Goal: Task Accomplishment & Management: Complete application form

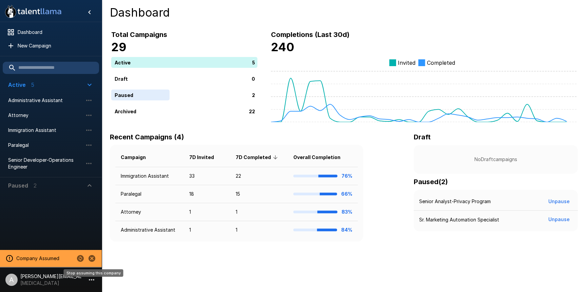
click at [94, 260] on icon "Stop assuming this company" at bounding box center [92, 258] width 7 height 7
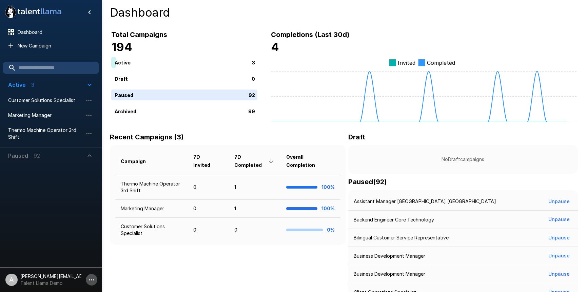
click at [92, 276] on icon "button" at bounding box center [92, 280] width 8 height 8
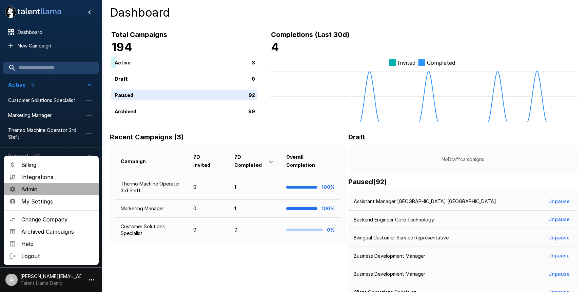
click at [51, 186] on span "Admin" at bounding box center [57, 189] width 72 height 8
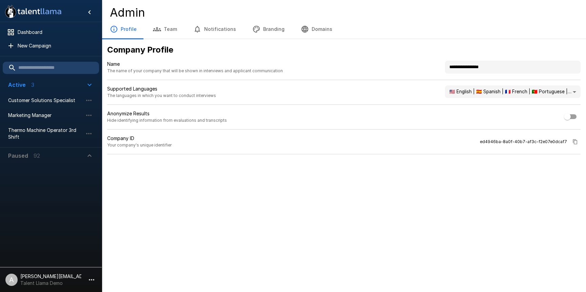
drag, startPoint x: 506, startPoint y: 68, endPoint x: 410, endPoint y: 64, distance: 95.4
click at [411, 64] on div "**********" at bounding box center [344, 70] width 474 height 19
type input "*******"
click at [393, 38] on div "Profile Team Notifications Branding Domains" at bounding box center [344, 29] width 484 height 19
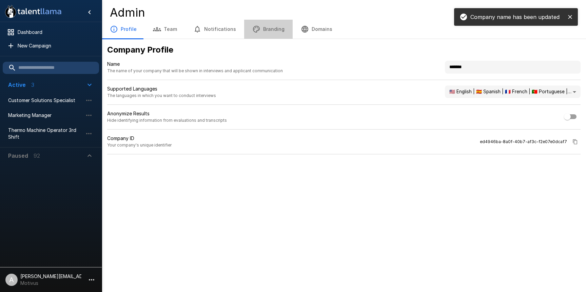
click at [279, 28] on button "Branding" at bounding box center [268, 29] width 49 height 19
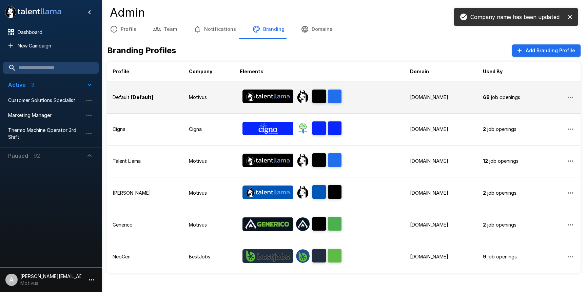
click at [227, 95] on td "Motivus" at bounding box center [209, 97] width 51 height 32
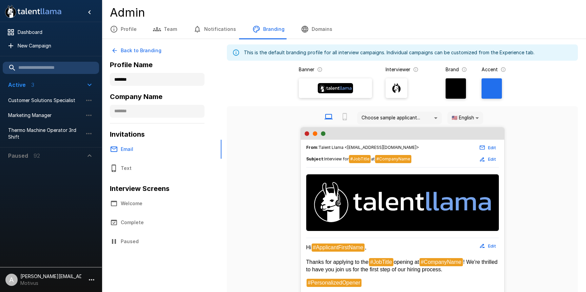
click at [346, 91] on img at bounding box center [336, 88] width 36 height 10
click at [0, 0] on input "file" at bounding box center [0, 0] width 0 height 0
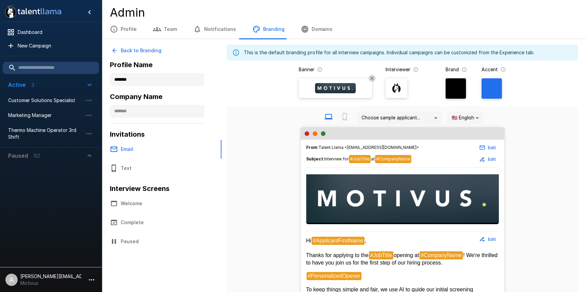
click at [491, 91] on div at bounding box center [492, 88] width 20 height 20
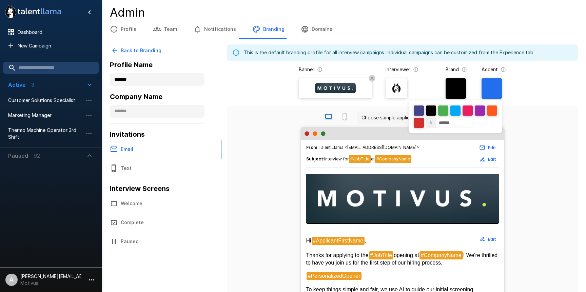
click at [449, 123] on input "******" at bounding box center [454, 123] width 37 height 10
paste input
type input "******"
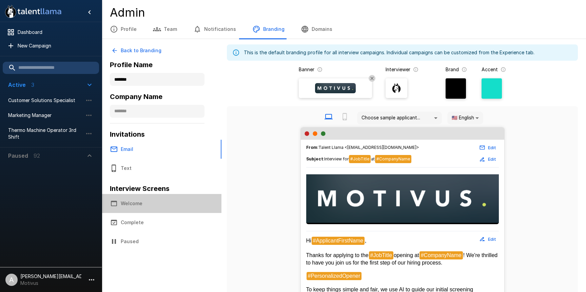
click at [136, 205] on button "Welcome" at bounding box center [162, 203] width 120 height 19
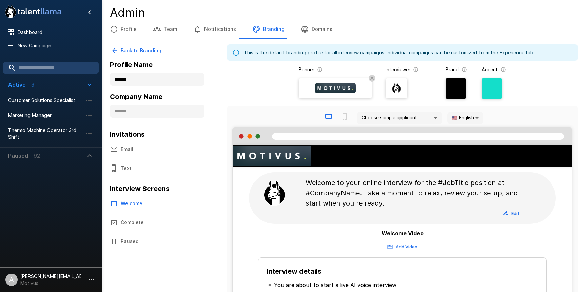
click at [335, 90] on img at bounding box center [335, 88] width 41 height 10
click at [0, 0] on input "file" at bounding box center [0, 0] width 0 height 0
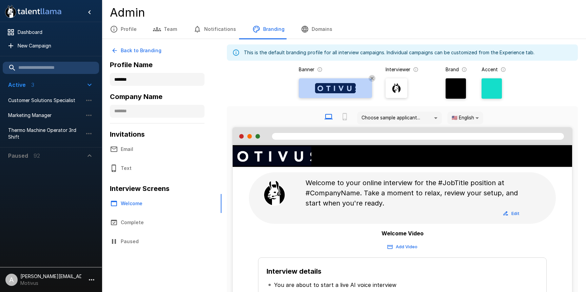
click at [337, 92] on img at bounding box center [335, 88] width 41 height 10
click at [0, 0] on input "file" at bounding box center [0, 0] width 0 height 0
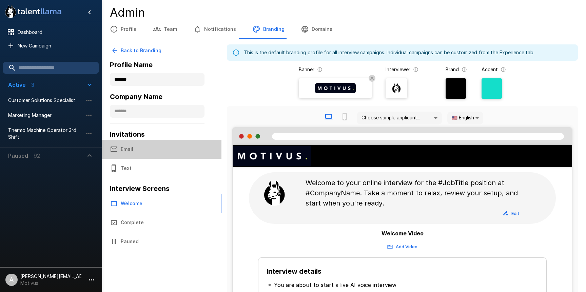
click at [133, 154] on button "Email" at bounding box center [162, 149] width 120 height 19
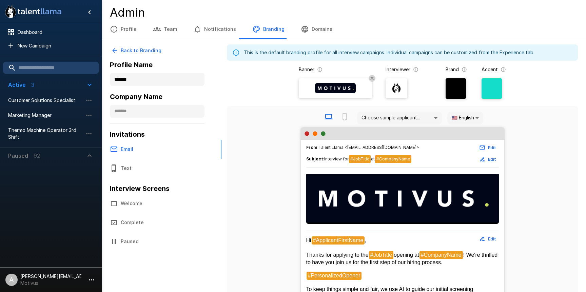
click at [126, 33] on button "Profile" at bounding box center [123, 29] width 43 height 19
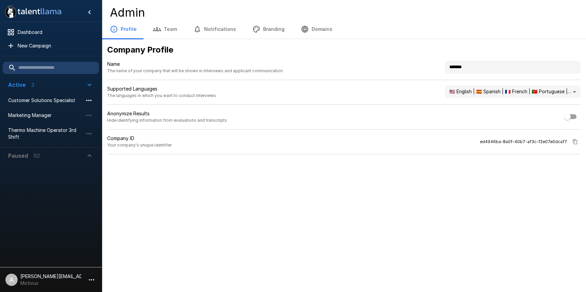
click at [88, 101] on icon "button" at bounding box center [89, 100] width 8 height 8
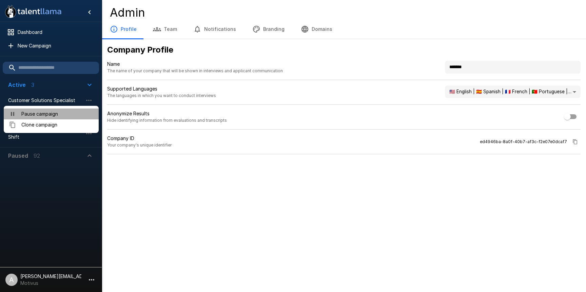
click at [79, 117] on span "Pause campaign" at bounding box center [57, 114] width 72 height 7
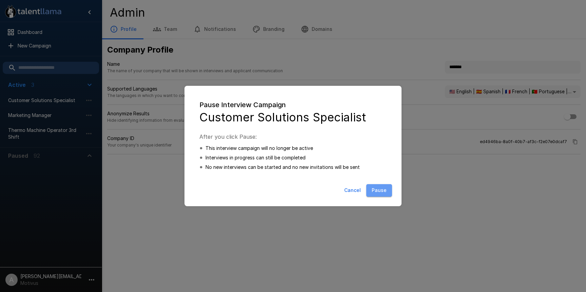
click at [380, 190] on button "Pause" at bounding box center [379, 190] width 26 height 13
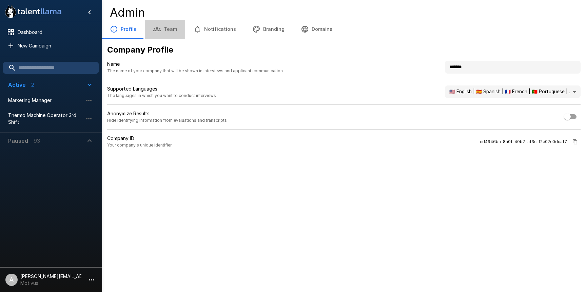
click at [170, 33] on button "Team" at bounding box center [165, 29] width 40 height 19
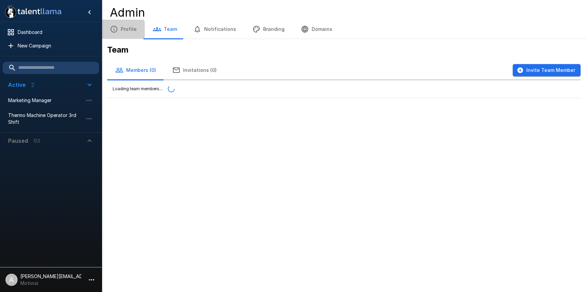
click at [114, 30] on icon "button" at bounding box center [114, 29] width 7 height 7
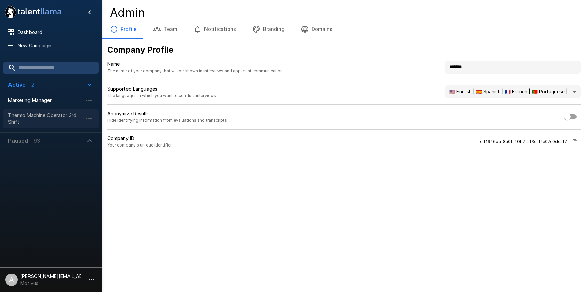
click at [52, 119] on span "Thermo Machine Operator 3rd Shift" at bounding box center [45, 119] width 75 height 14
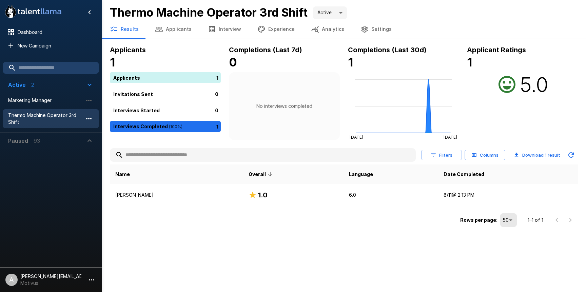
click at [88, 118] on icon "button" at bounding box center [89, 119] width 8 height 8
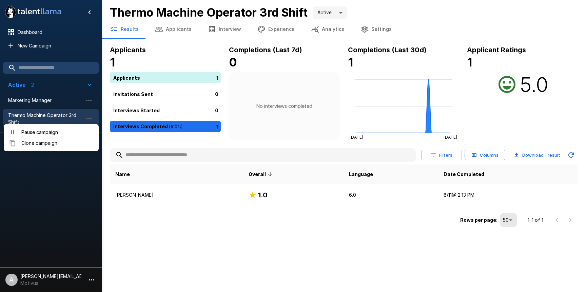
click at [73, 133] on span "Pause campaign" at bounding box center [57, 132] width 72 height 7
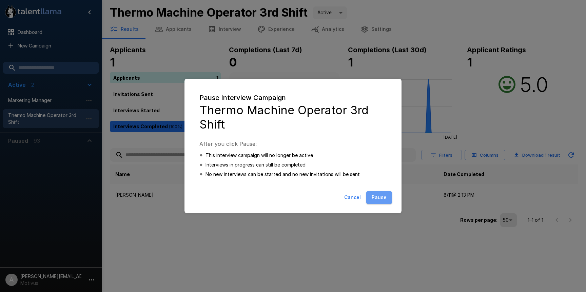
click at [377, 200] on button "Pause" at bounding box center [379, 197] width 26 height 13
type input "*****"
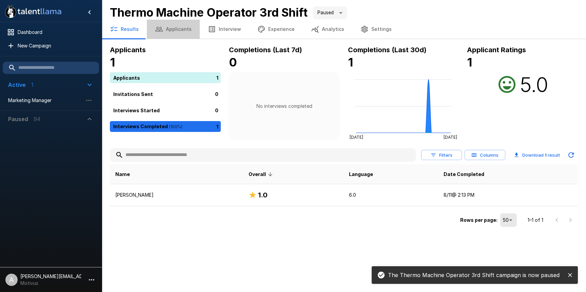
click at [176, 32] on button "Applicants" at bounding box center [173, 29] width 53 height 19
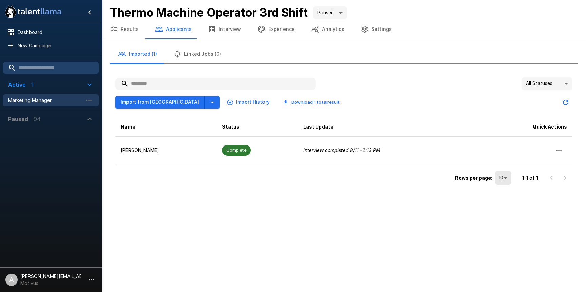
click at [30, 101] on span "Marketing Manager" at bounding box center [45, 100] width 75 height 7
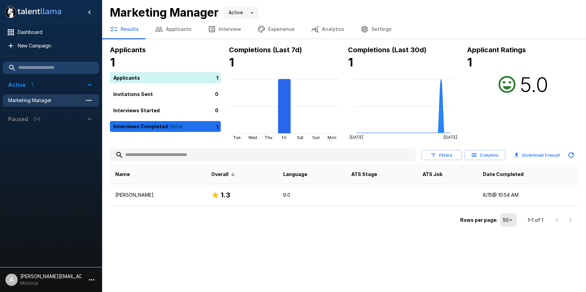
click at [85, 101] on icon "button" at bounding box center [89, 100] width 8 height 8
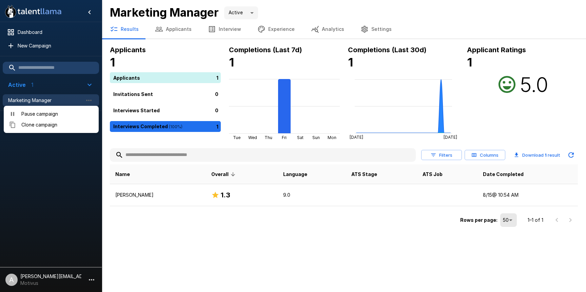
click at [51, 114] on span "Pause campaign" at bounding box center [57, 114] width 72 height 7
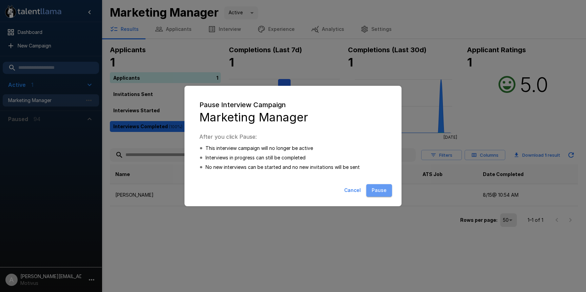
click at [375, 186] on button "Pause" at bounding box center [379, 190] width 26 height 13
type input "*****"
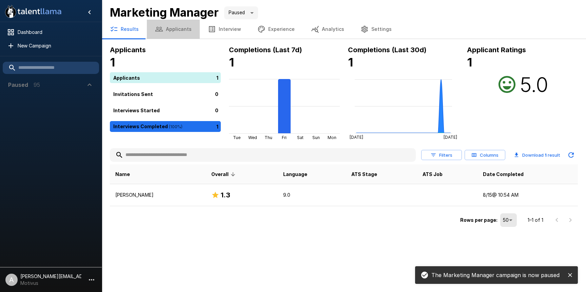
click at [175, 30] on button "Applicants" at bounding box center [173, 29] width 53 height 19
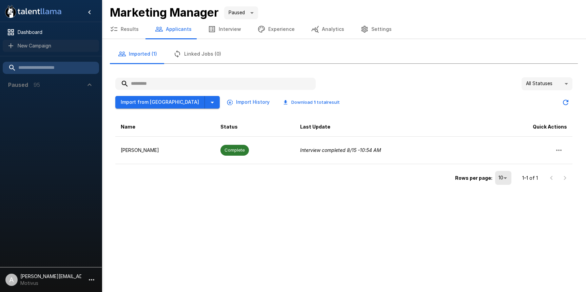
click at [49, 45] on span "New Campaign" at bounding box center [56, 45] width 76 height 7
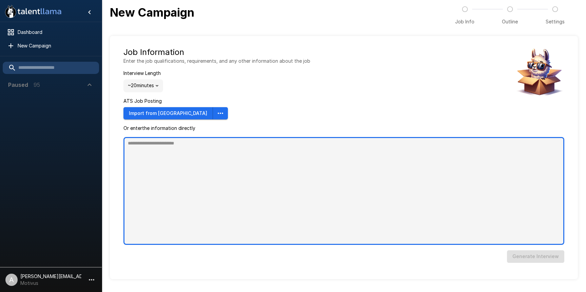
type textarea "*"
click at [188, 180] on textarea at bounding box center [343, 191] width 441 height 108
paste textarea "**********"
type textarea "**********"
type textarea "*"
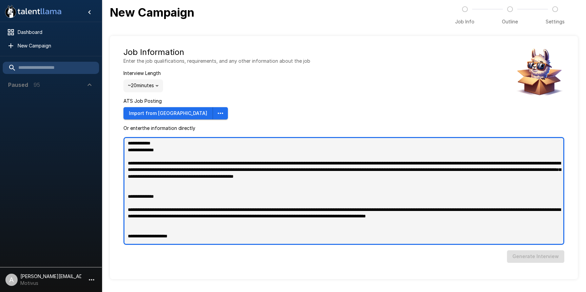
scroll to position [220, 0]
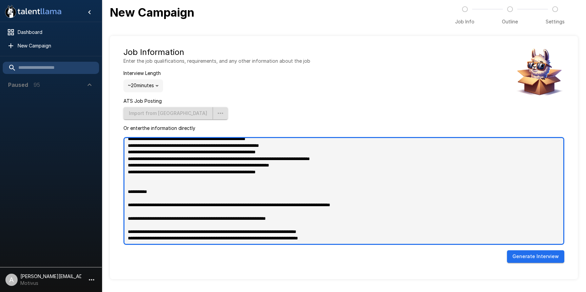
type textarea "**********"
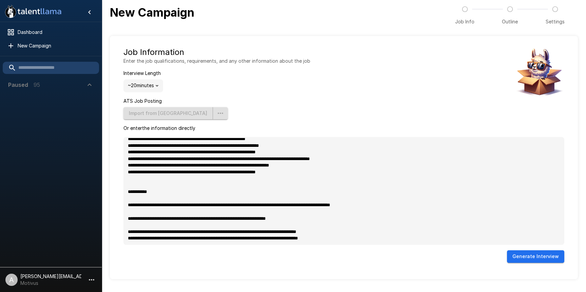
type textarea "*"
click at [524, 256] on button "Generate Interview" at bounding box center [535, 256] width 57 height 13
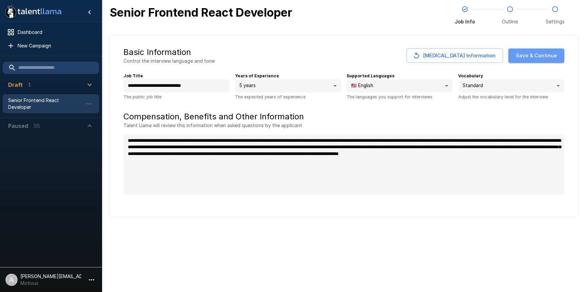
click at [529, 59] on button "Save & Continue" at bounding box center [537, 56] width 56 height 14
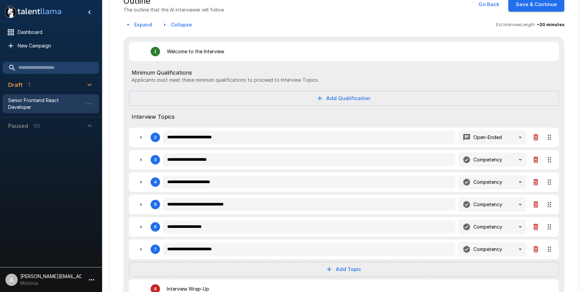
scroll to position [71, 0]
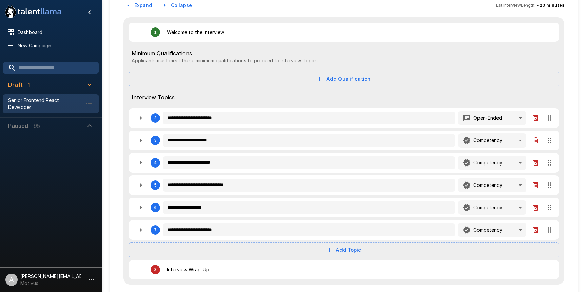
type textarea "*"
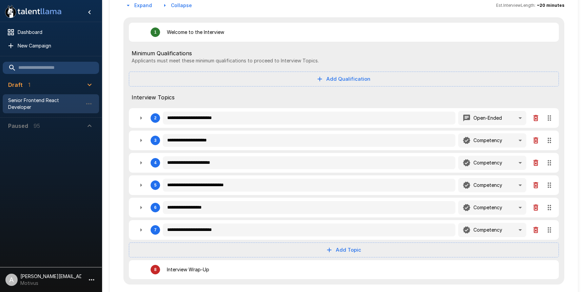
type textarea "*"
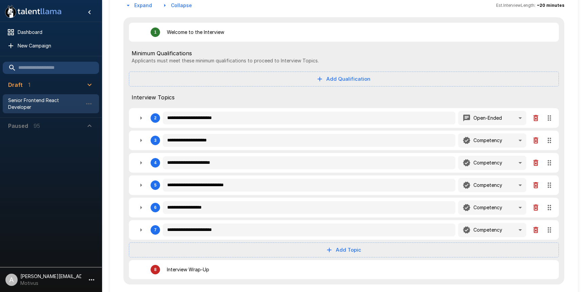
type textarea "*"
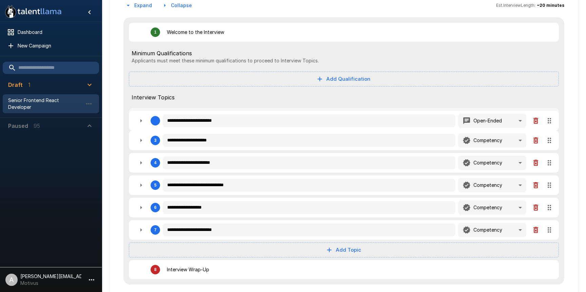
type textarea "*"
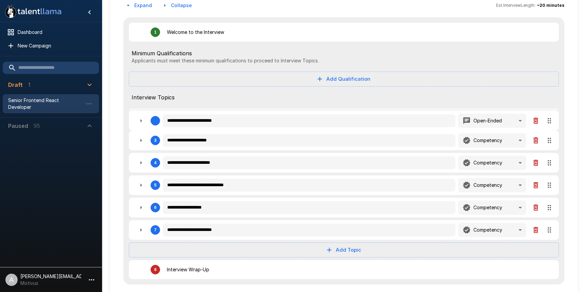
type textarea "*"
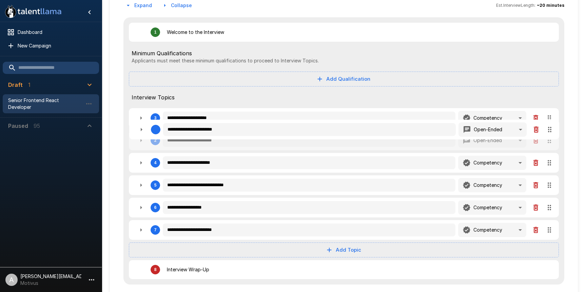
type textarea "*"
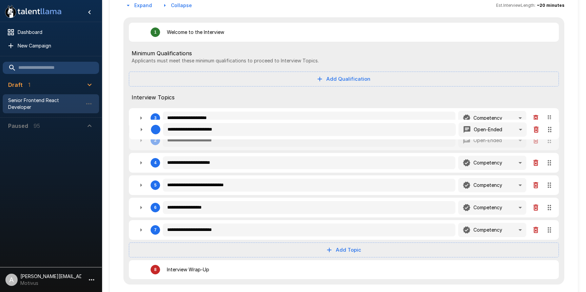
type textarea "*"
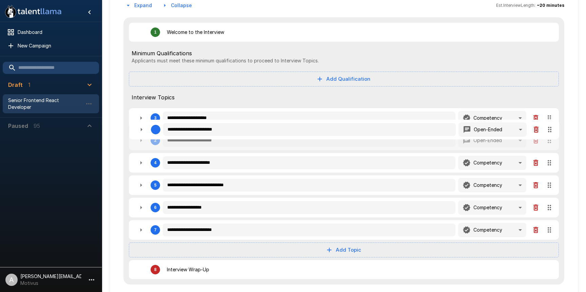
type textarea "*"
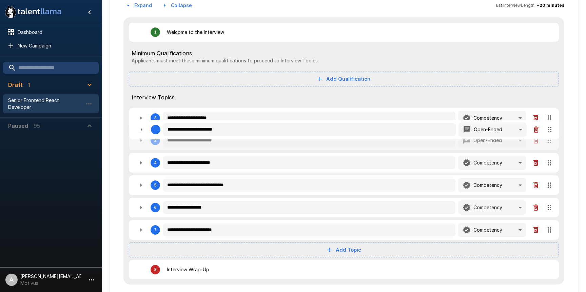
type textarea "*"
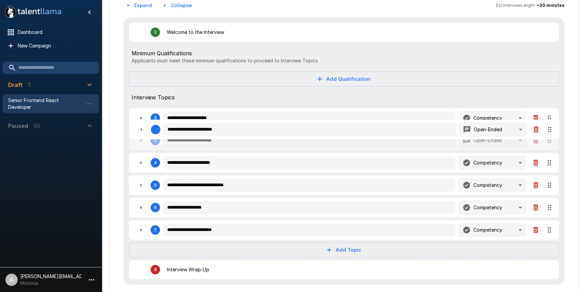
type textarea "*"
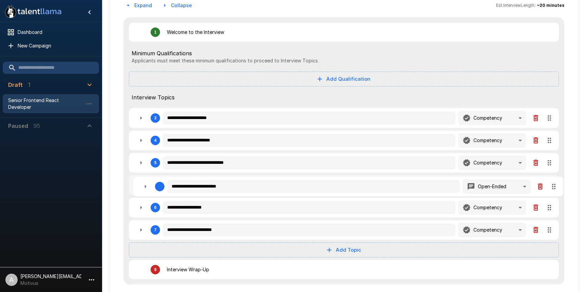
type textarea "*"
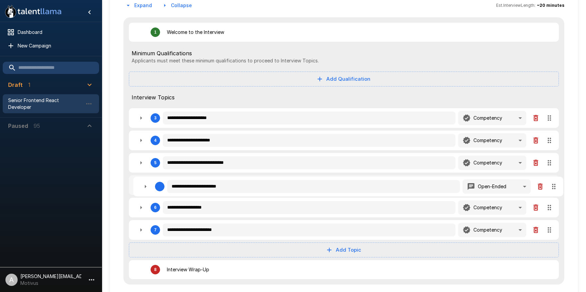
type textarea "*"
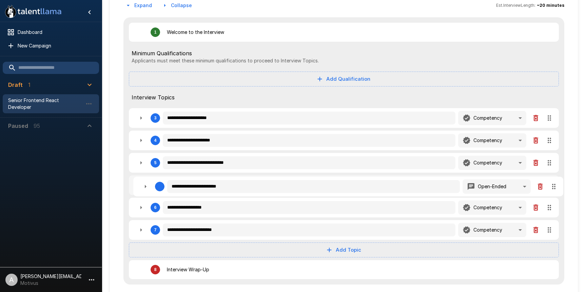
type textarea "*"
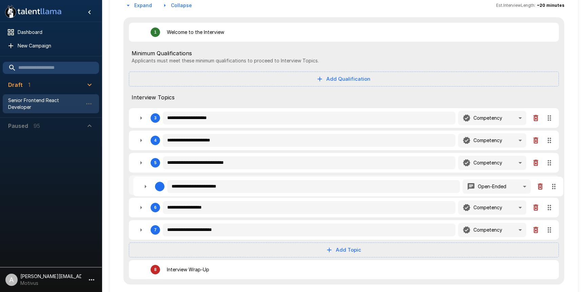
type textarea "*"
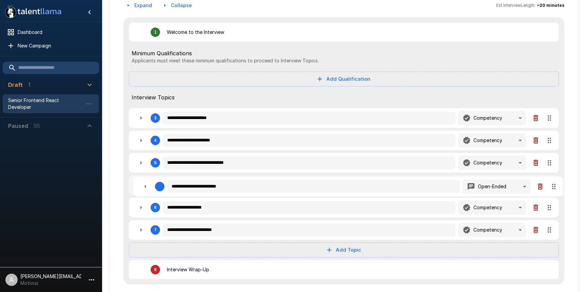
type textarea "*"
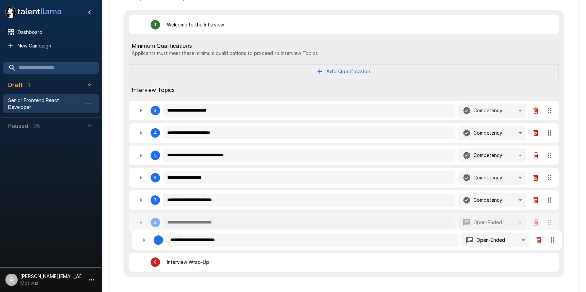
type textarea "*"
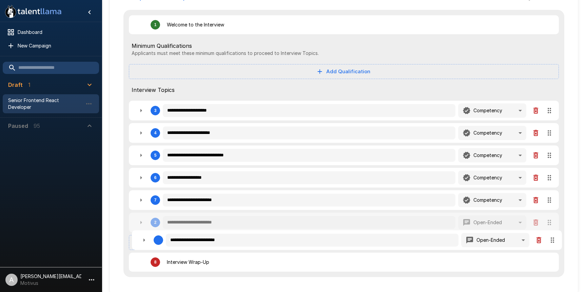
type textarea "*"
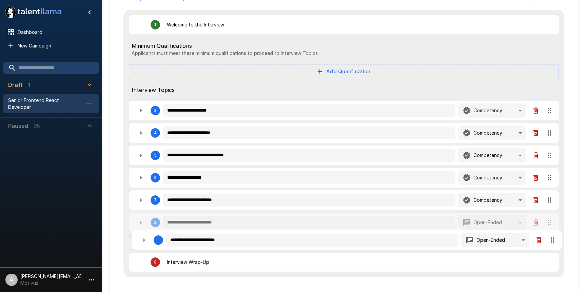
type textarea "*"
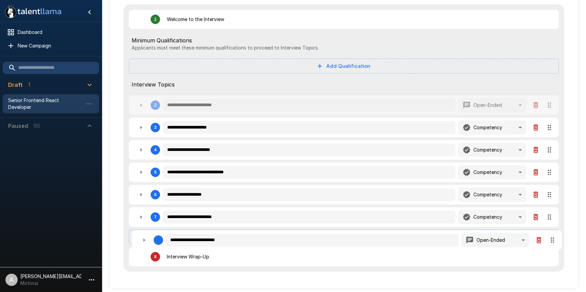
scroll to position [85, 0]
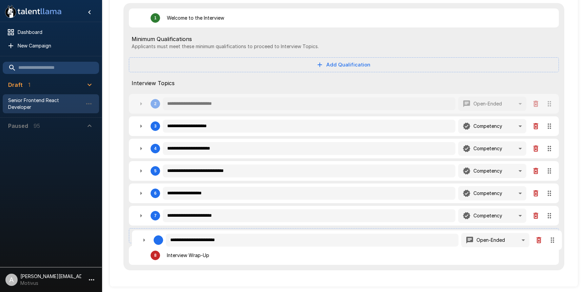
drag, startPoint x: 549, startPoint y: 120, endPoint x: 551, endPoint y: 239, distance: 119.1
click at [551, 240] on div "**********" at bounding box center [343, 137] width 441 height 268
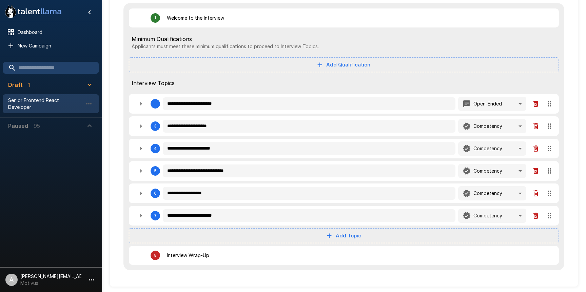
type textarea "*"
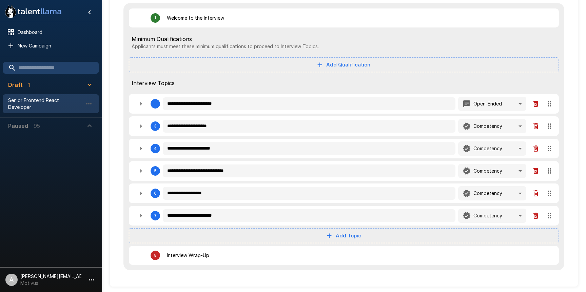
type textarea "*"
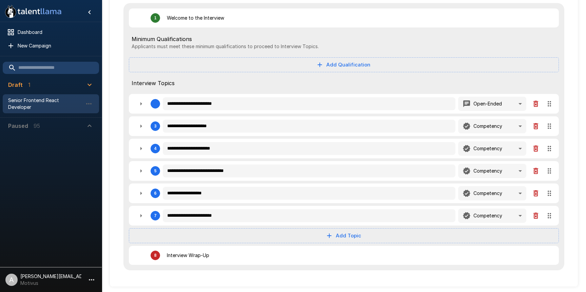
type textarea "*"
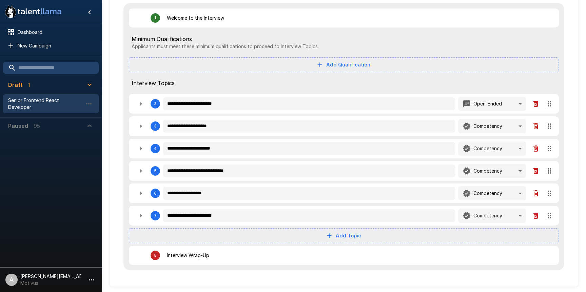
type textarea "*"
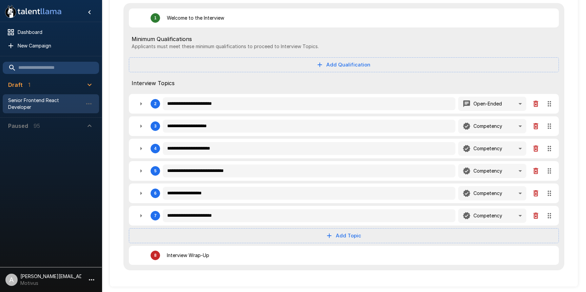
type textarea "*"
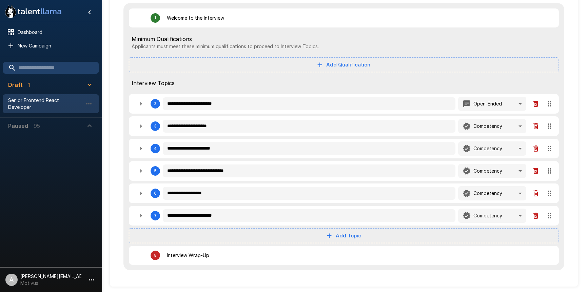
type textarea "*"
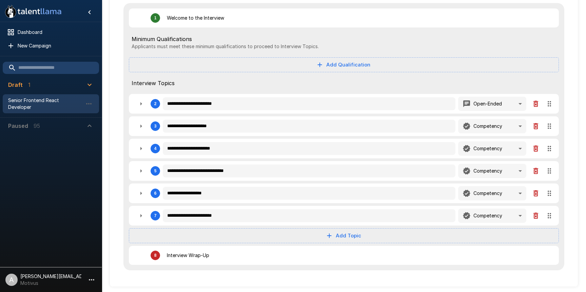
type textarea "*"
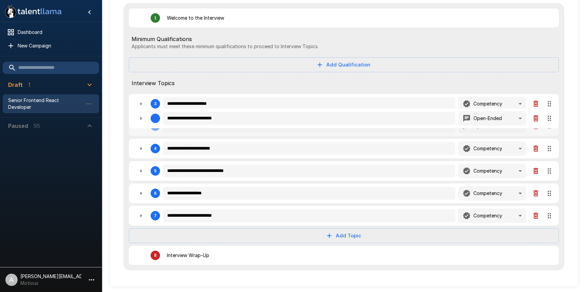
type textarea "*"
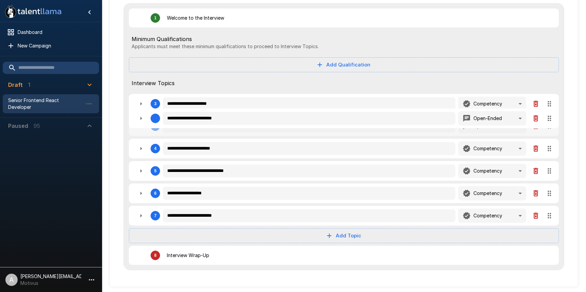
type textarea "*"
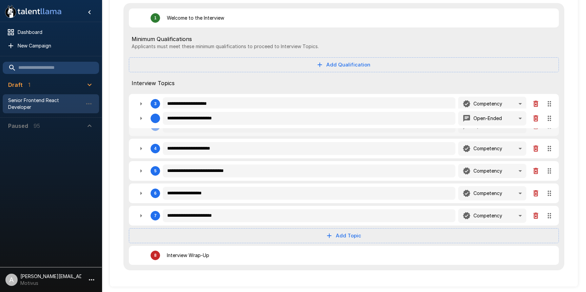
type textarea "*"
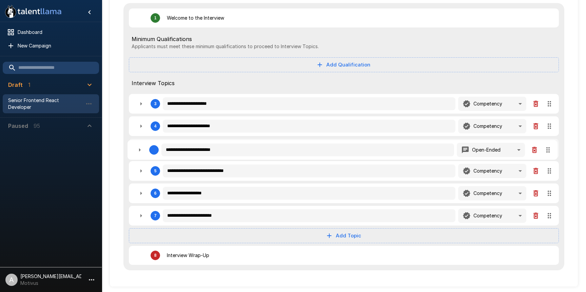
type textarea "*"
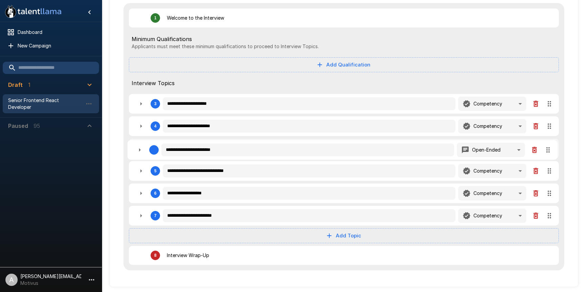
type textarea "*"
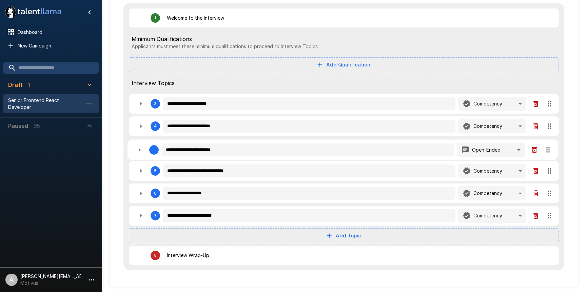
type textarea "*"
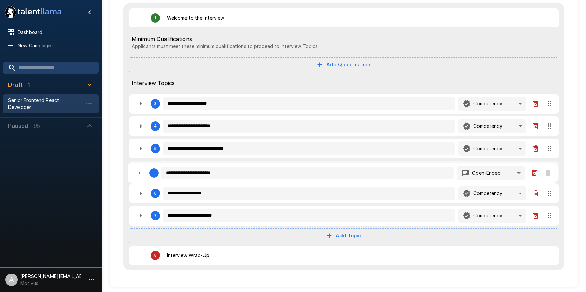
type textarea "*"
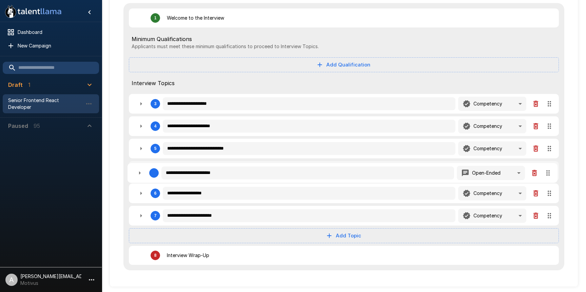
type textarea "*"
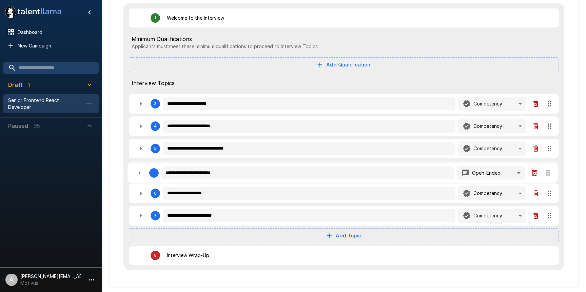
type textarea "*"
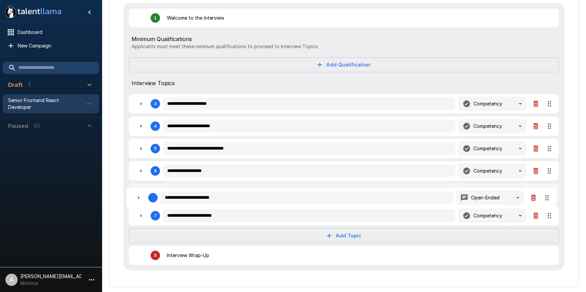
type textarea "*"
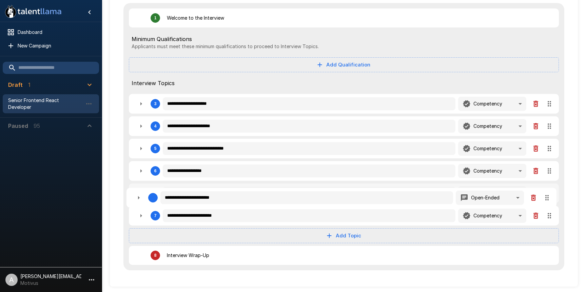
type textarea "*"
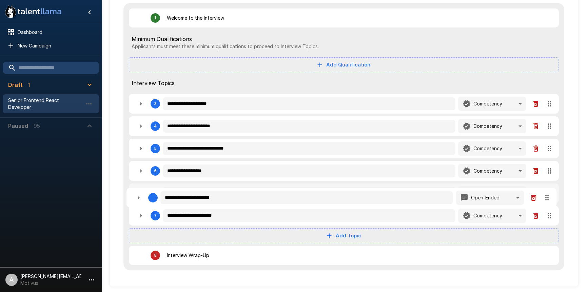
type textarea "*"
drag, startPoint x: 550, startPoint y: 104, endPoint x: 546, endPoint y: 214, distance: 110.0
type textarea "*"
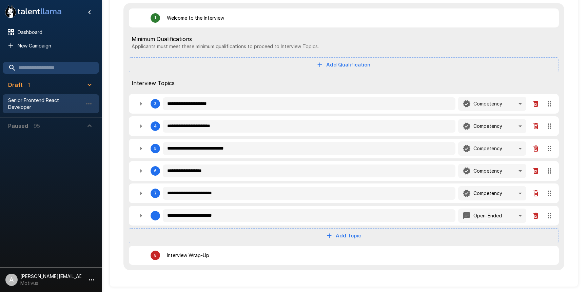
type textarea "*"
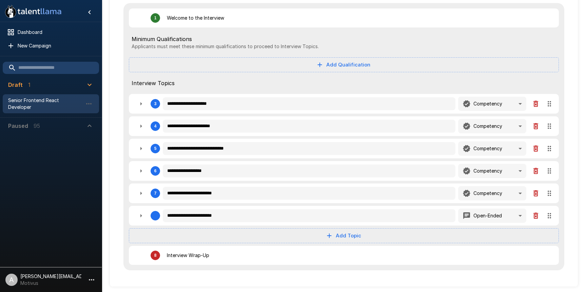
type textarea "*"
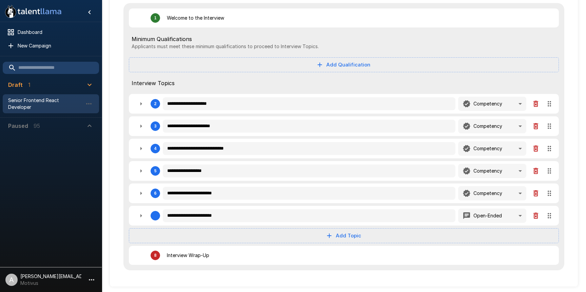
type textarea "*"
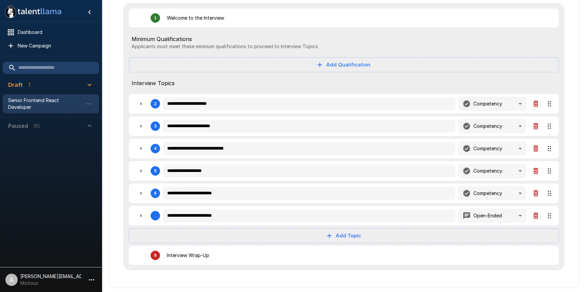
type textarea "*"
click at [136, 149] on button "button" at bounding box center [141, 149] width 14 height 14
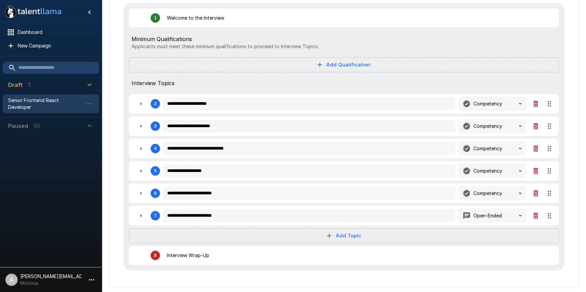
type textarea "*"
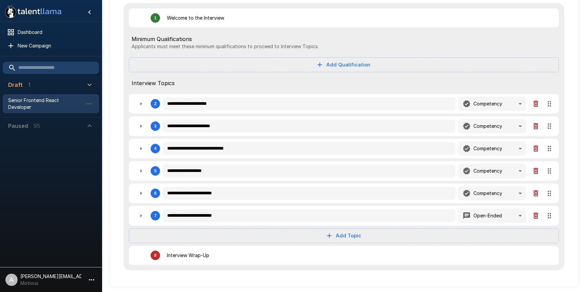
type textarea "*"
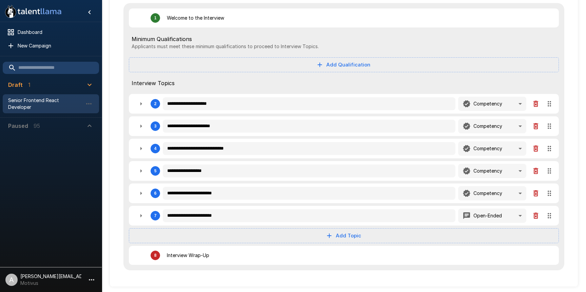
type textarea "*"
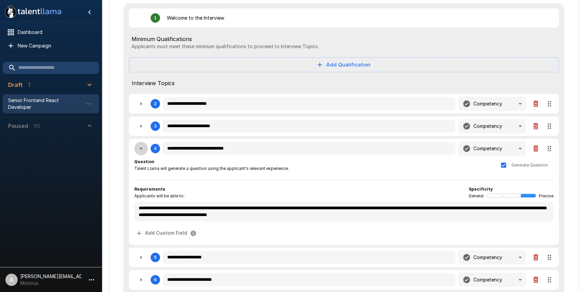
click at [137, 149] on button "button" at bounding box center [141, 149] width 14 height 14
type textarea "*"
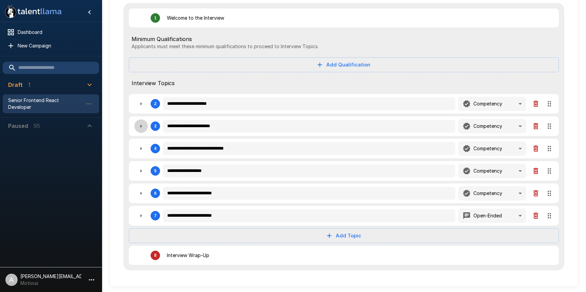
click at [139, 128] on icon "button" at bounding box center [141, 126] width 8 height 8
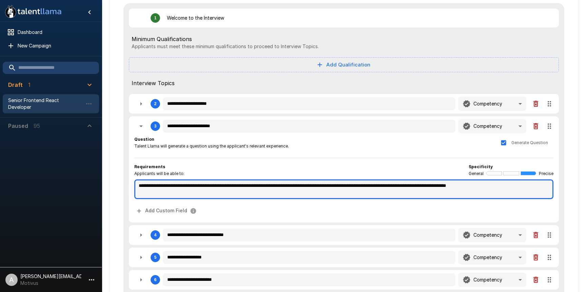
drag, startPoint x: 335, startPoint y: 186, endPoint x: 363, endPoint y: 185, distance: 27.8
click at [363, 185] on textarea "**********" at bounding box center [343, 189] width 419 height 20
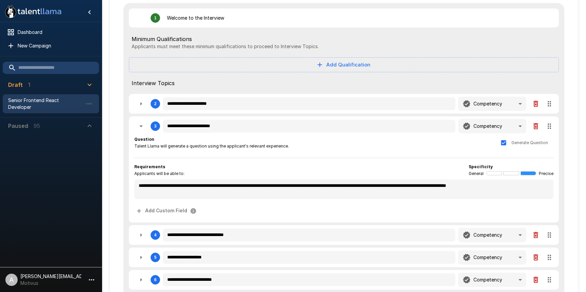
click at [222, 147] on span "Talent Llama will generate a question using the applicant's relevant experience." at bounding box center [211, 146] width 155 height 7
click at [143, 127] on icon "button" at bounding box center [141, 126] width 8 height 8
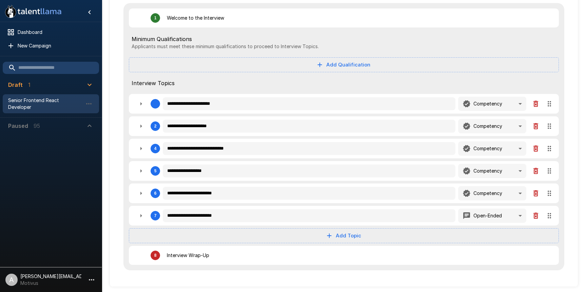
drag, startPoint x: 548, startPoint y: 127, endPoint x: 549, endPoint y: 104, distance: 22.1
click at [549, 103] on div "**********" at bounding box center [343, 137] width 441 height 268
click at [137, 126] on icon "button" at bounding box center [141, 126] width 8 height 8
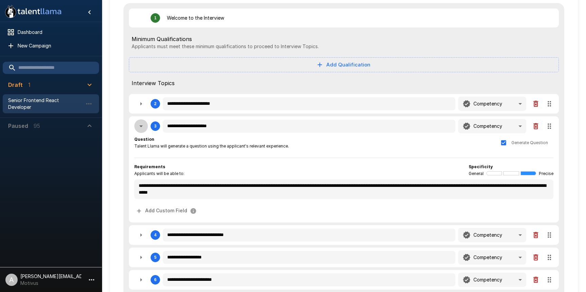
click at [143, 127] on icon "button" at bounding box center [141, 126] width 8 height 8
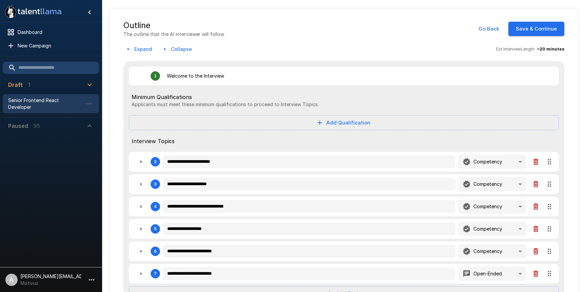
scroll to position [13, 0]
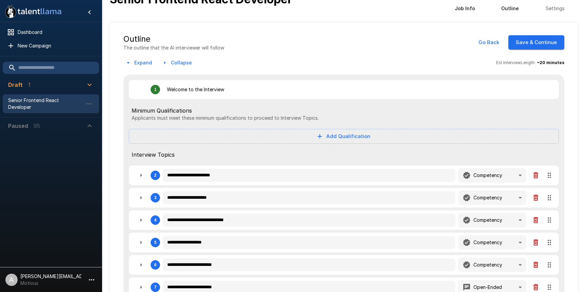
click at [343, 137] on button "Add Qualification" at bounding box center [344, 136] width 430 height 15
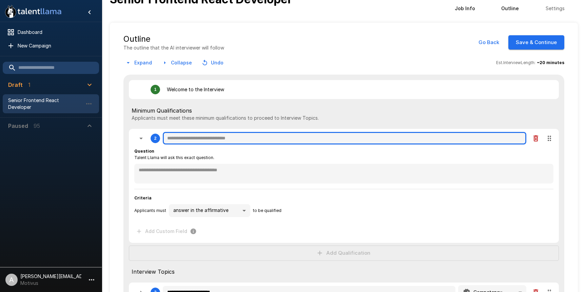
click at [217, 142] on input "text" at bounding box center [345, 138] width 364 height 13
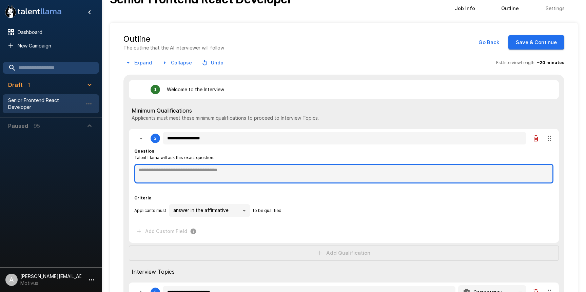
click at [230, 171] on textarea at bounding box center [343, 174] width 419 height 20
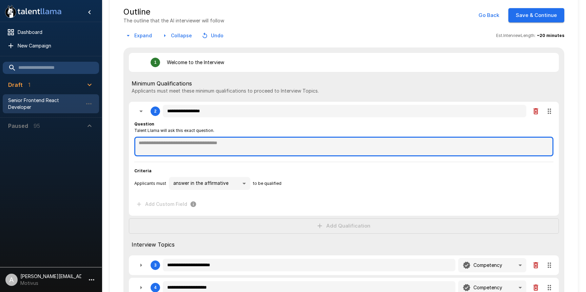
scroll to position [50, 0]
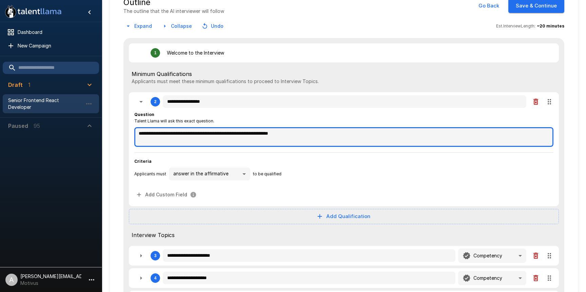
click at [256, 133] on textarea "**********" at bounding box center [343, 137] width 419 height 20
click at [389, 135] on textarea "**********" at bounding box center [343, 137] width 419 height 20
drag, startPoint x: 406, startPoint y: 134, endPoint x: 364, endPoint y: 133, distance: 42.1
click at [364, 133] on textarea "**********" at bounding box center [343, 137] width 419 height 20
drag, startPoint x: 363, startPoint y: 133, endPoint x: 132, endPoint y: 133, distance: 231.7
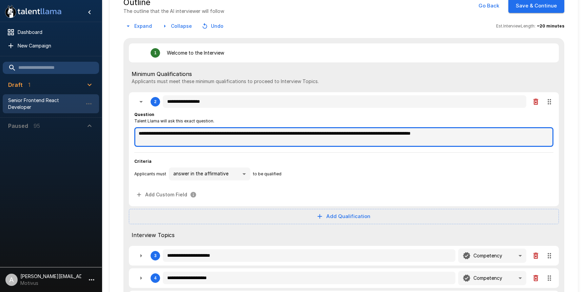
click at [131, 133] on div "**********" at bounding box center [344, 149] width 430 height 114
click at [329, 135] on textarea "**********" at bounding box center [343, 137] width 419 height 20
click at [390, 133] on textarea "**********" at bounding box center [343, 137] width 419 height 20
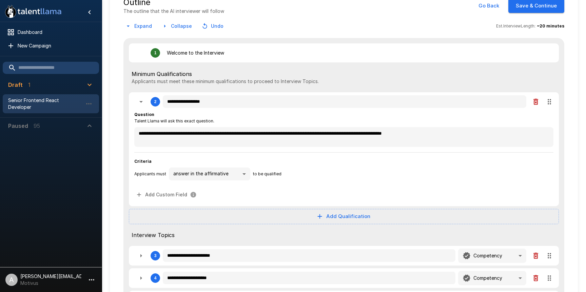
click at [427, 151] on div "**********" at bounding box center [343, 156] width 419 height 90
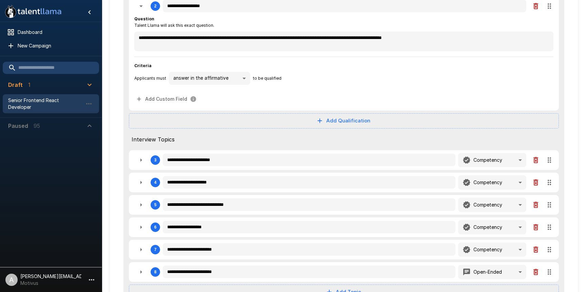
scroll to position [138, 0]
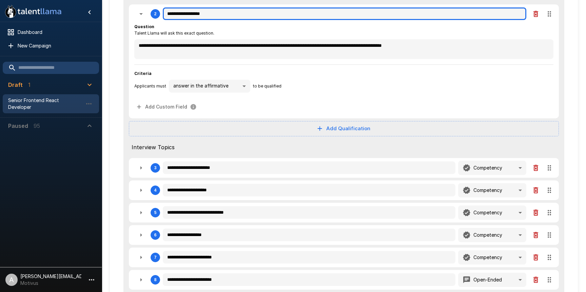
drag, startPoint x: 213, startPoint y: 14, endPoint x: 159, endPoint y: 13, distance: 54.6
click at [156, 14] on div "**********" at bounding box center [343, 14] width 419 height 14
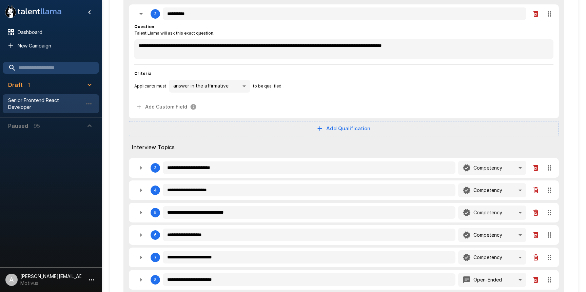
click at [541, 80] on div "**********" at bounding box center [343, 86] width 419 height 13
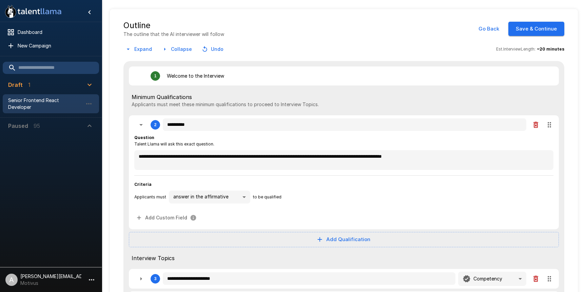
scroll to position [0, 0]
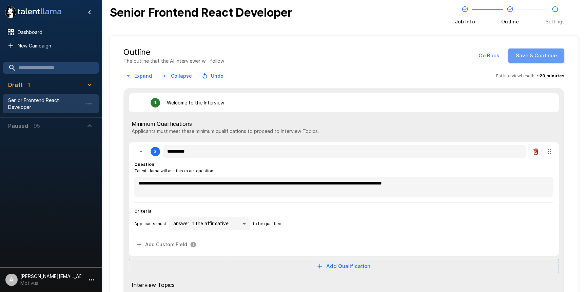
click at [539, 61] on button "Save & Continue" at bounding box center [537, 56] width 56 height 14
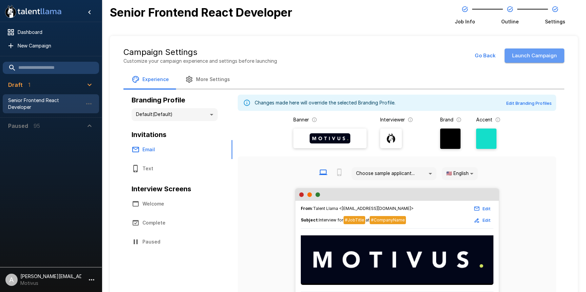
click at [555, 57] on button "Launch Campaign" at bounding box center [535, 56] width 60 height 14
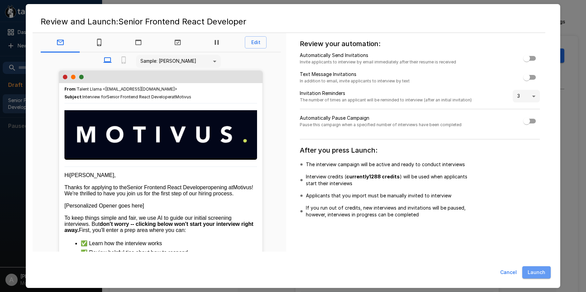
click at [538, 272] on button "Launch" at bounding box center [536, 272] width 28 height 13
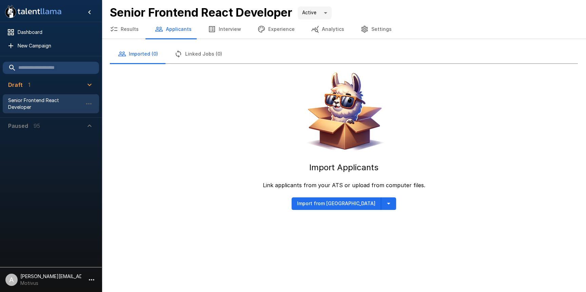
click at [422, 240] on div ".st0{fill:#FFFFFF;} .st1{fill:#76a4ed;} Dashboard New Campaign Draft 1 Senior F…" at bounding box center [293, 146] width 586 height 292
click at [381, 205] on button "button" at bounding box center [388, 203] width 15 height 13
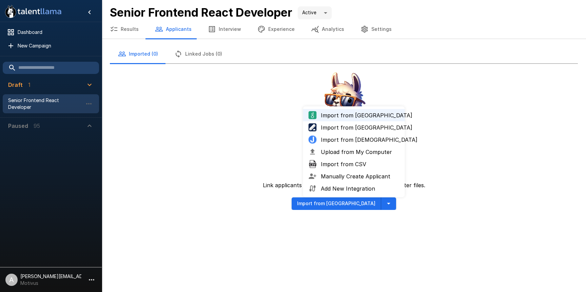
click at [357, 151] on span "Upload from My Computer" at bounding box center [360, 152] width 79 height 8
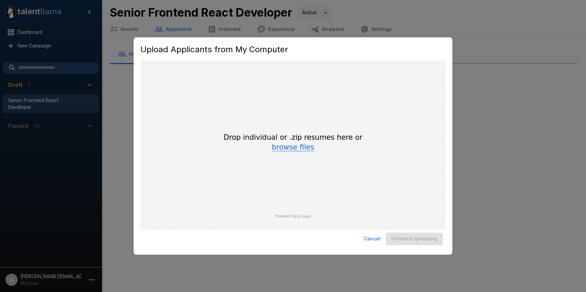
click at [284, 147] on button "browse files" at bounding box center [293, 147] width 42 height 7
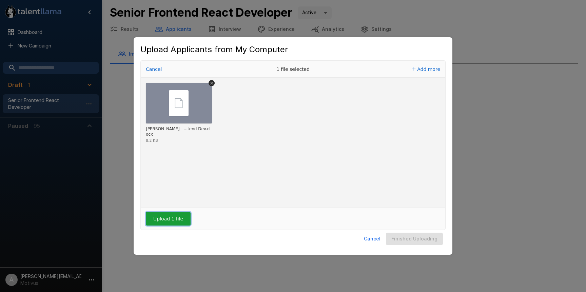
click at [155, 213] on button "Upload 1 file" at bounding box center [168, 219] width 45 height 14
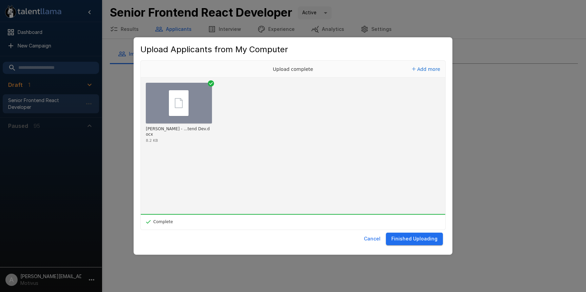
click at [431, 242] on button "Finished Uploading" at bounding box center [414, 239] width 57 height 13
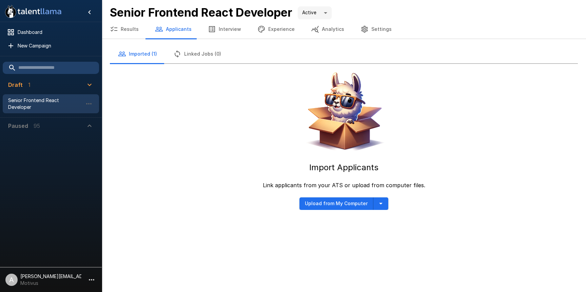
click at [405, 223] on div ".st0{fill:#FFFFFF;} .st1{fill:#76a4ed;} Dashboard New Campaign Draft 1 Senior F…" at bounding box center [293, 146] width 586 height 292
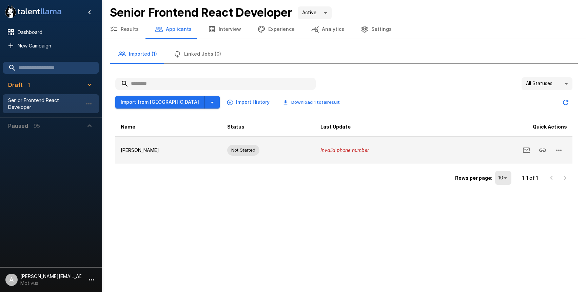
click at [557, 151] on icon "button" at bounding box center [559, 150] width 8 height 8
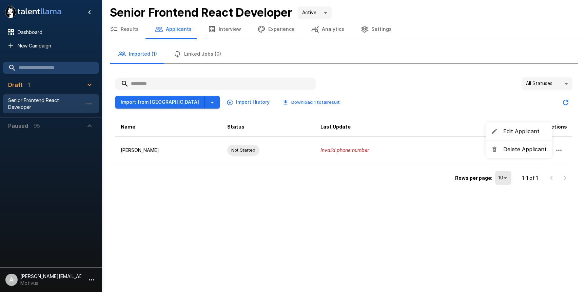
click at [527, 130] on span "Edit Applicant" at bounding box center [524, 131] width 43 height 8
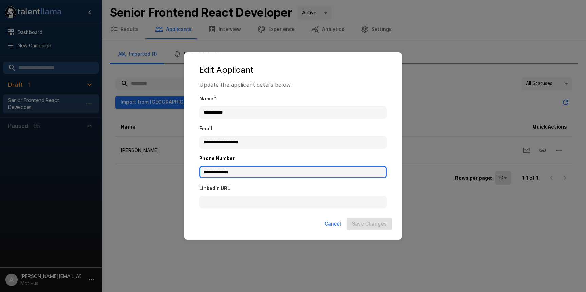
drag, startPoint x: 258, startPoint y: 173, endPoint x: 189, endPoint y: 172, distance: 69.2
click at [189, 172] on div "**********" at bounding box center [293, 146] width 217 height 188
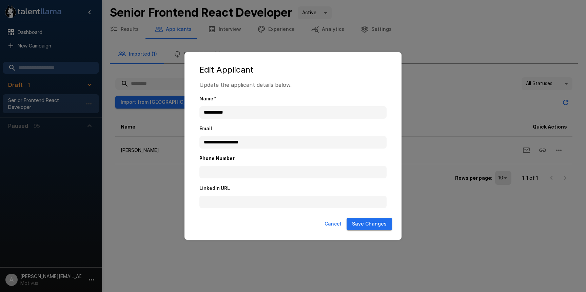
click at [377, 225] on button "Save Changes" at bounding box center [369, 224] width 45 height 13
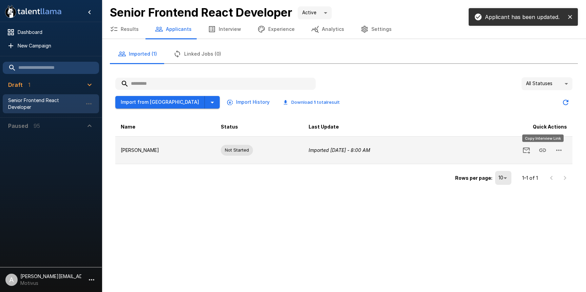
click at [539, 153] on icon "Copy Interview Link" at bounding box center [543, 150] width 8 height 8
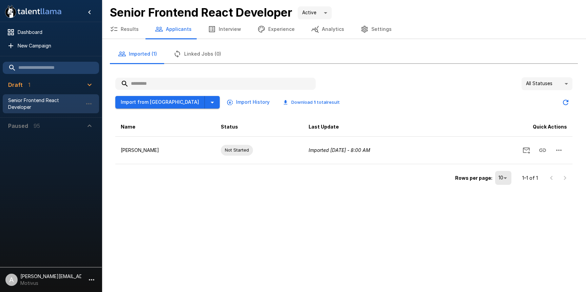
click at [76, 279] on p "[PERSON_NAME][EMAIL_ADDRESS][DOMAIN_NAME]" at bounding box center [50, 276] width 61 height 7
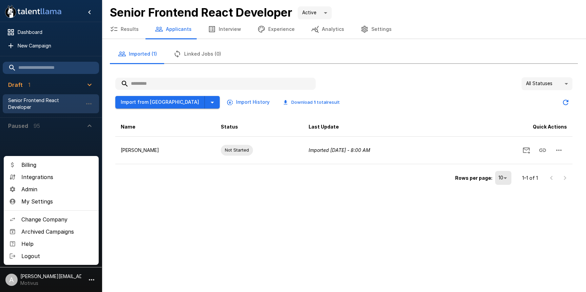
click at [43, 190] on span "Admin" at bounding box center [57, 189] width 72 height 8
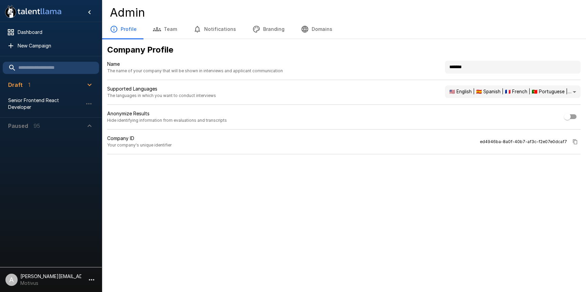
click at [255, 31] on icon "button" at bounding box center [256, 29] width 8 height 8
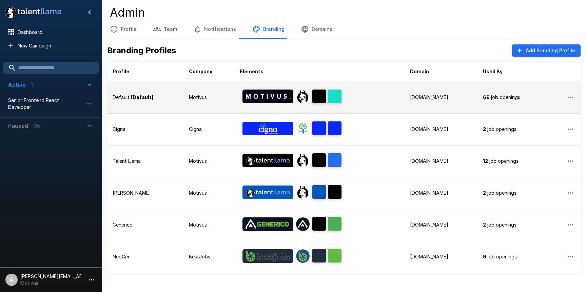
click at [194, 99] on p "Motivus" at bounding box center [209, 97] width 40 height 7
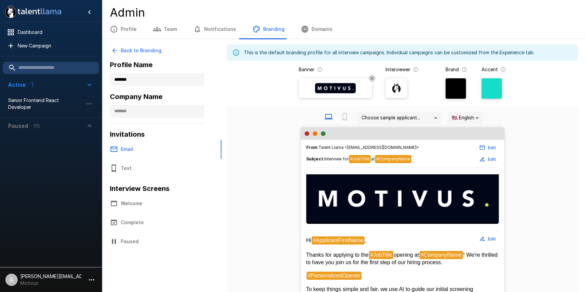
click at [394, 90] on img at bounding box center [396, 88] width 10 height 10
click at [0, 0] on input "file" at bounding box center [0, 0] width 0 height 0
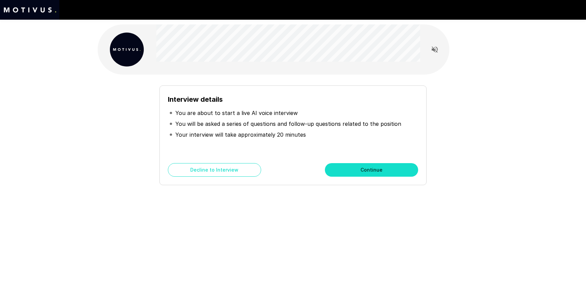
click at [381, 171] on button "Continue" at bounding box center [371, 170] width 93 height 14
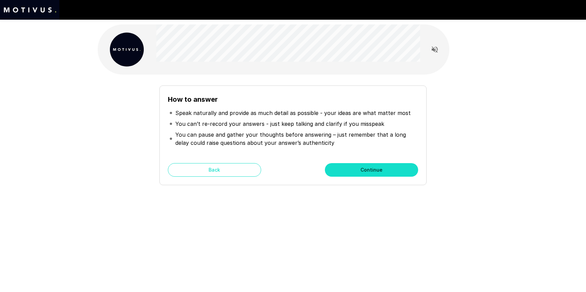
click at [381, 171] on button "Continue" at bounding box center [371, 170] width 93 height 14
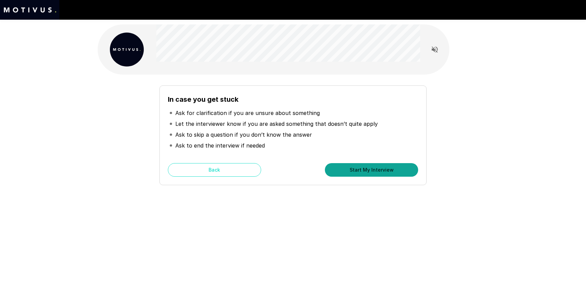
click at [381, 171] on button "Start My Interview" at bounding box center [371, 170] width 93 height 14
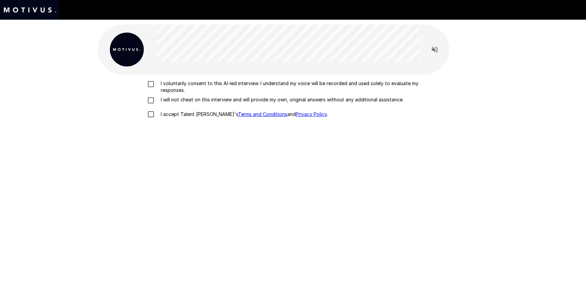
drag, startPoint x: 160, startPoint y: 84, endPoint x: 162, endPoint y: 87, distance: 3.7
click at [160, 84] on p "I voluntarily consent to this AI-led interview. I understand my voice will be r…" at bounding box center [300, 87] width 284 height 14
click at [170, 99] on p "I will not cheat on this interview and will provide my own, original answers wi…" at bounding box center [281, 99] width 246 height 7
click at [177, 100] on p "I will not cheat on this interview and will provide my own, original answers wi…" at bounding box center [281, 99] width 246 height 7
click at [180, 114] on p "I accept Talent Llama's Terms and Conditions and Privacy Policy ." at bounding box center [243, 114] width 170 height 7
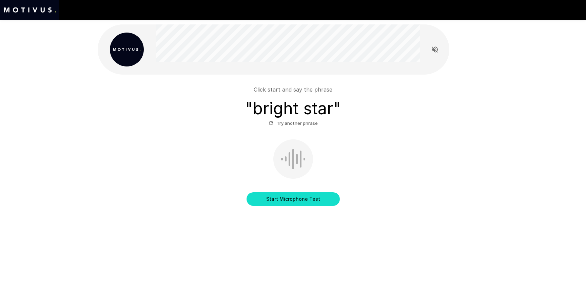
click at [301, 203] on button "Start Microphone Test" at bounding box center [293, 199] width 93 height 14
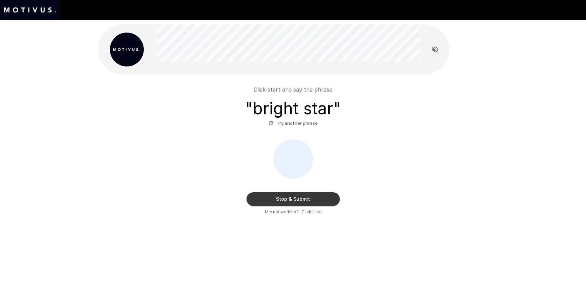
click at [300, 202] on button "Stop & Submit" at bounding box center [293, 199] width 93 height 14
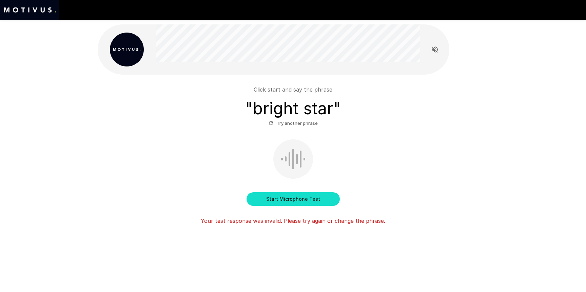
click at [298, 201] on button "Start Microphone Test" at bounding box center [293, 199] width 93 height 14
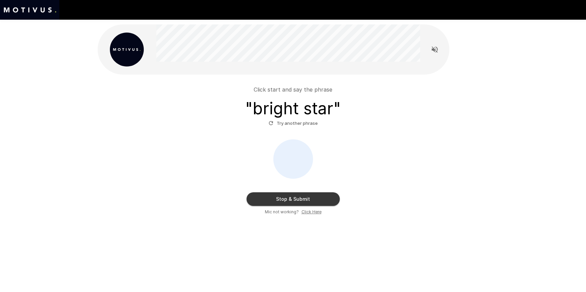
click at [298, 201] on button "Stop & Submit" at bounding box center [293, 199] width 93 height 14
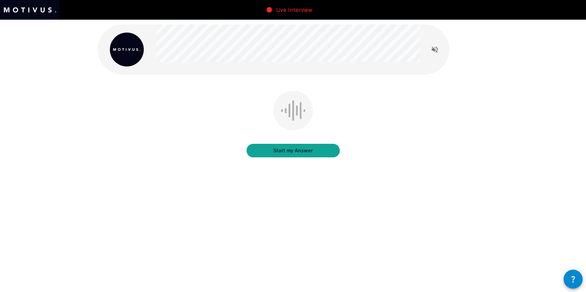
click at [301, 151] on button "Start my Answer" at bounding box center [293, 151] width 93 height 14
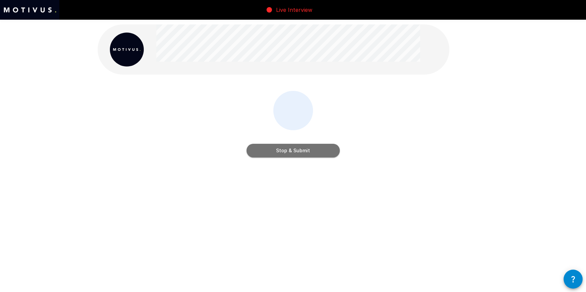
click at [301, 151] on button "Stop & Submit" at bounding box center [293, 151] width 93 height 14
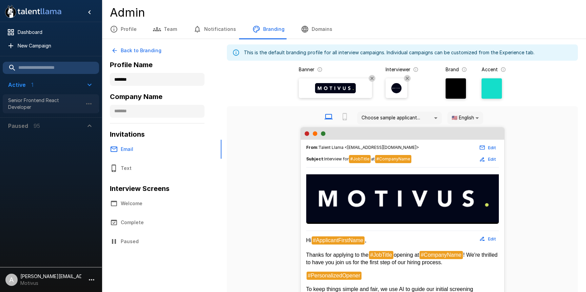
click at [45, 100] on span "Senior Frontend React Developer" at bounding box center [45, 104] width 75 height 14
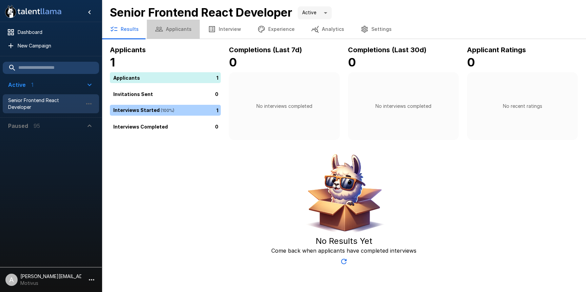
click at [186, 34] on button "Applicants" at bounding box center [173, 29] width 53 height 19
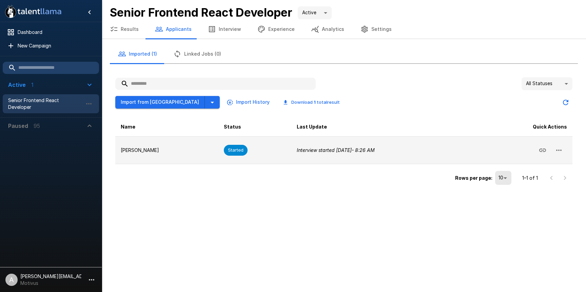
click at [562, 150] on icon "button" at bounding box center [559, 150] width 8 height 8
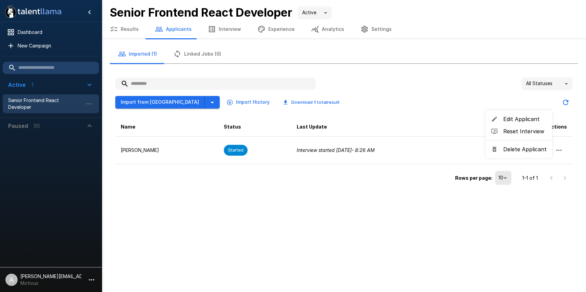
click at [526, 133] on span "Reset Interview" at bounding box center [524, 131] width 43 height 8
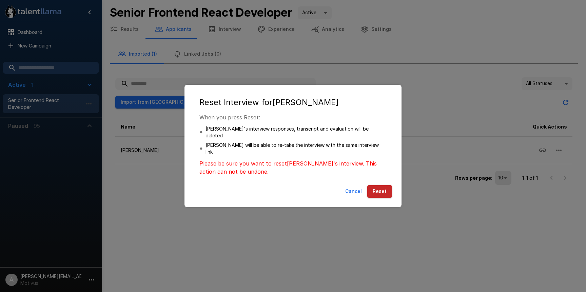
click at [377, 185] on button "Reset" at bounding box center [379, 191] width 25 height 13
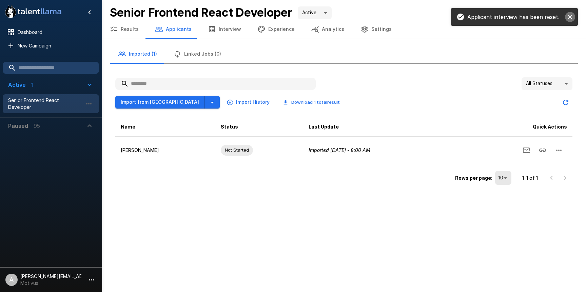
click at [570, 16] on icon "close" at bounding box center [570, 17] width 4 height 4
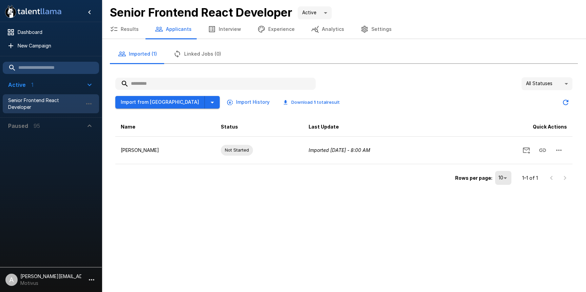
click at [573, 99] on div "All Statuses ** Import from [GEOGRAPHIC_DATA] Import History Download 1 total r…" at bounding box center [344, 132] width 468 height 120
click at [570, 101] on button "Updated Today - 8:27 AM" at bounding box center [566, 103] width 14 height 14
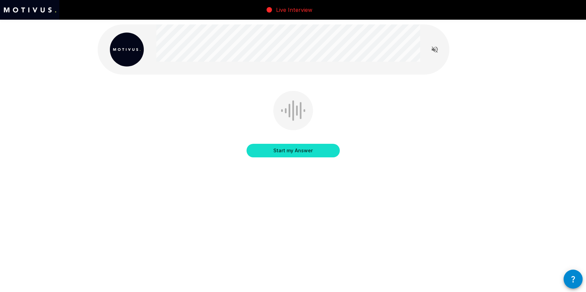
click at [306, 148] on button "Start my Answer" at bounding box center [293, 151] width 93 height 14
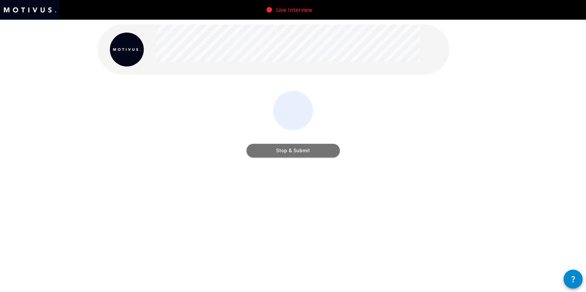
click at [320, 151] on button "Stop & Submit" at bounding box center [293, 151] width 93 height 14
